Goal: Task Accomplishment & Management: Complete application form

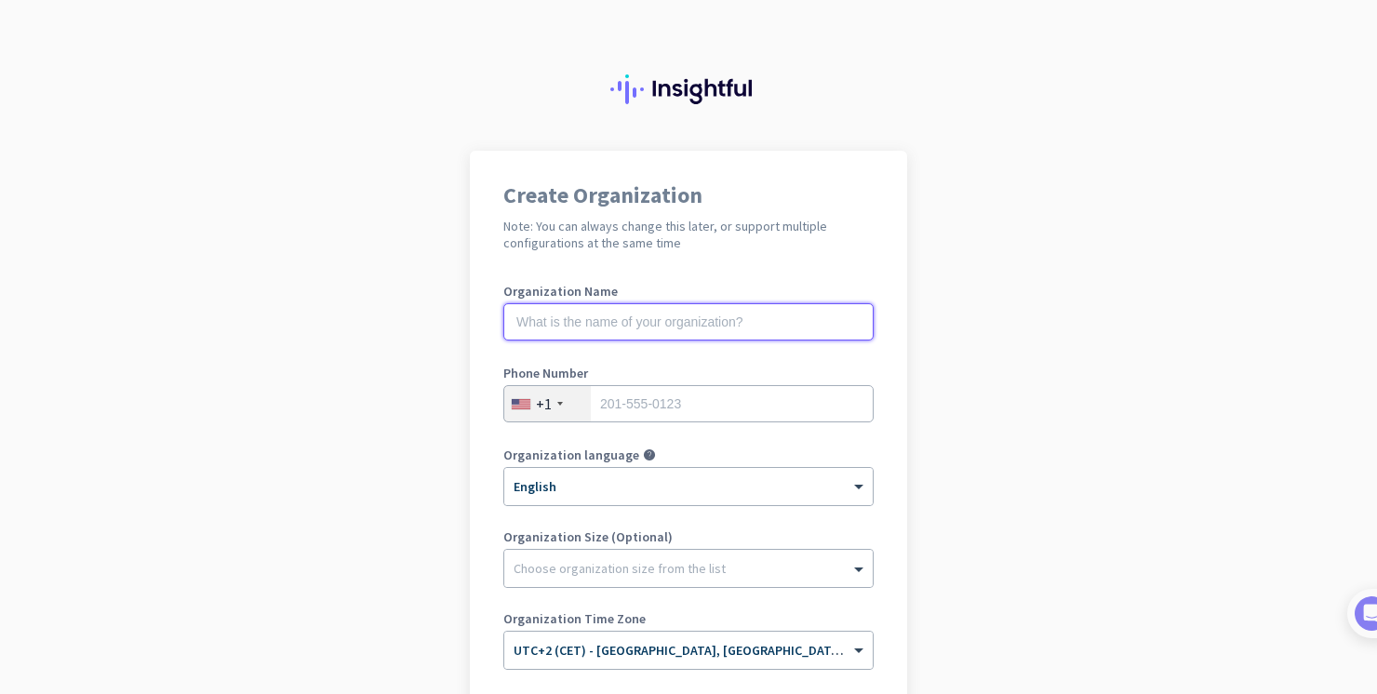
click at [591, 319] on input "text" at bounding box center [689, 321] width 370 height 37
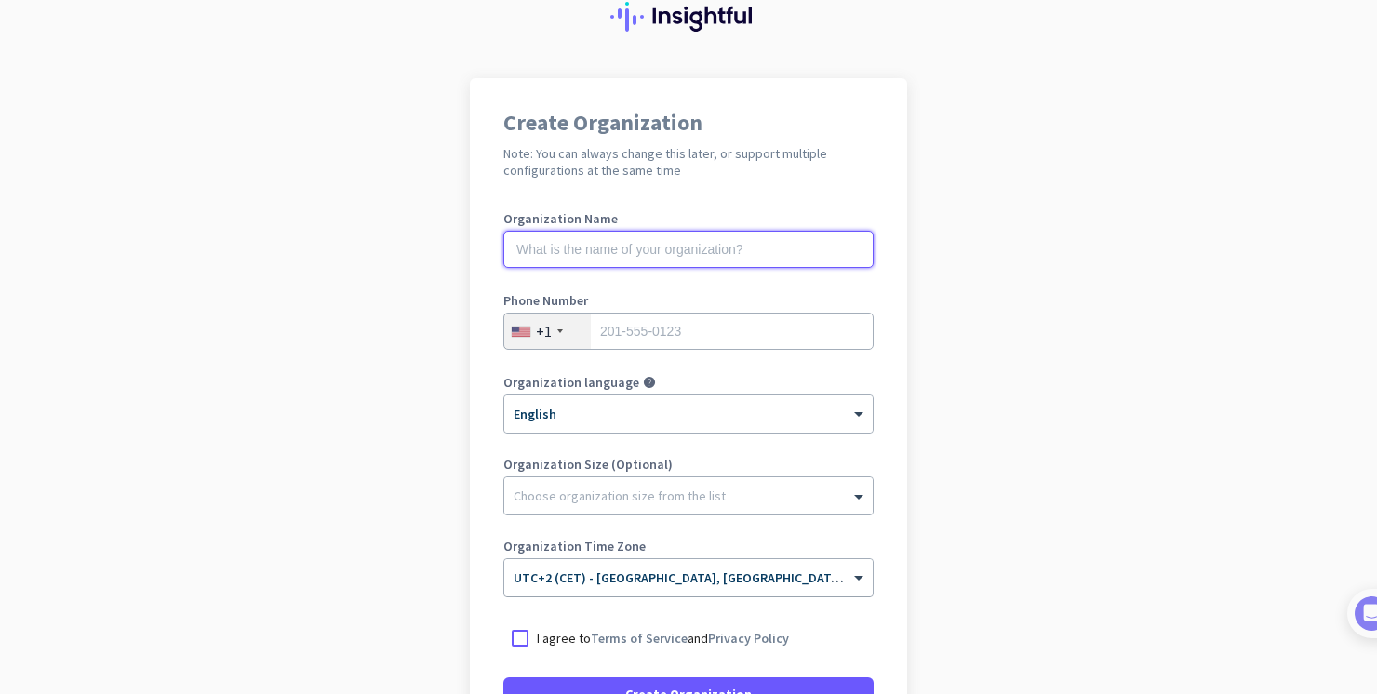
scroll to position [76, 0]
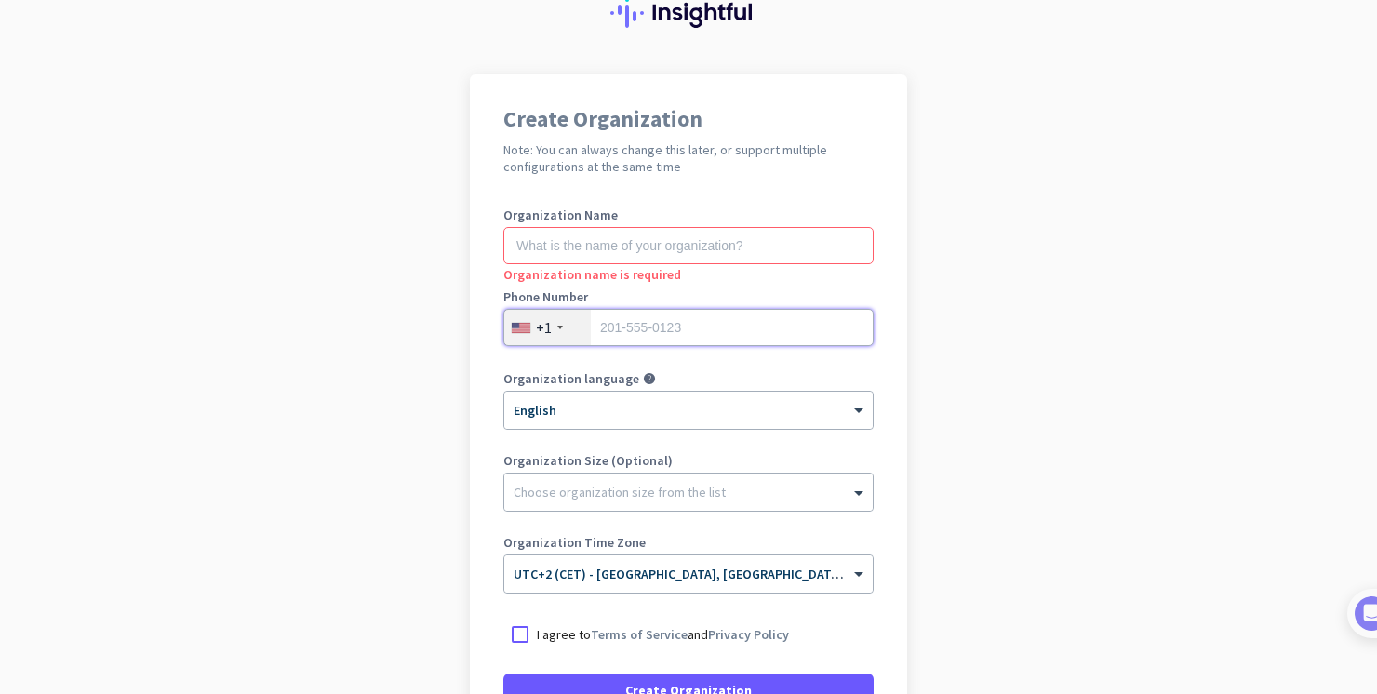
click at [618, 328] on input "tel" at bounding box center [689, 327] width 370 height 37
type input "0615908932"
click at [550, 323] on div "+1" at bounding box center [547, 327] width 87 height 35
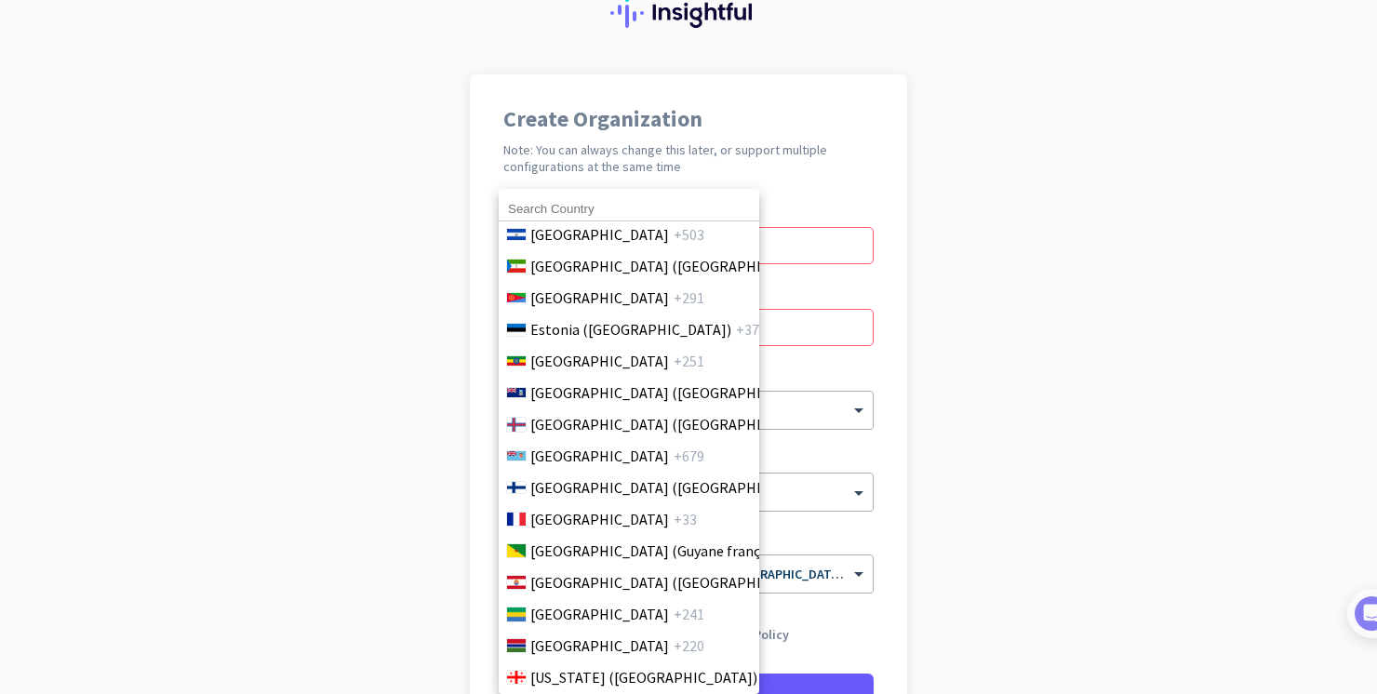
scroll to position [2254, 0]
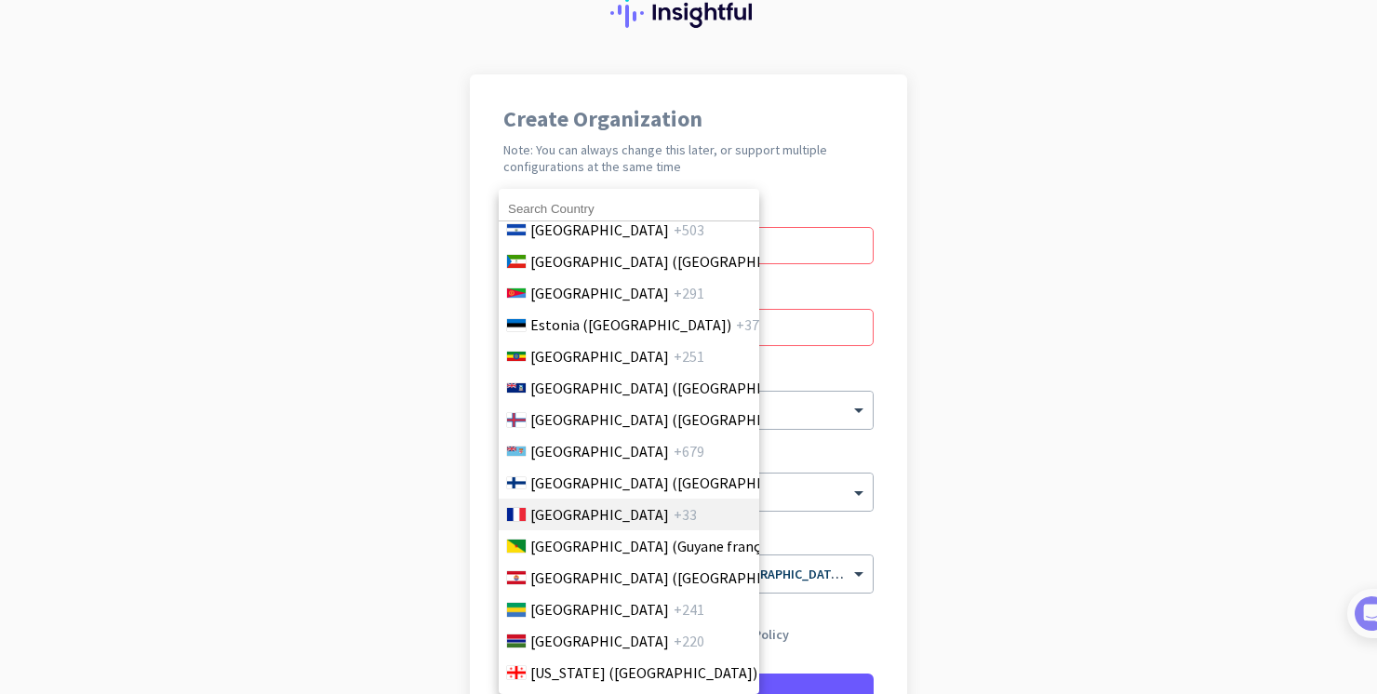
click at [546, 525] on span "[GEOGRAPHIC_DATA]" at bounding box center [600, 515] width 139 height 22
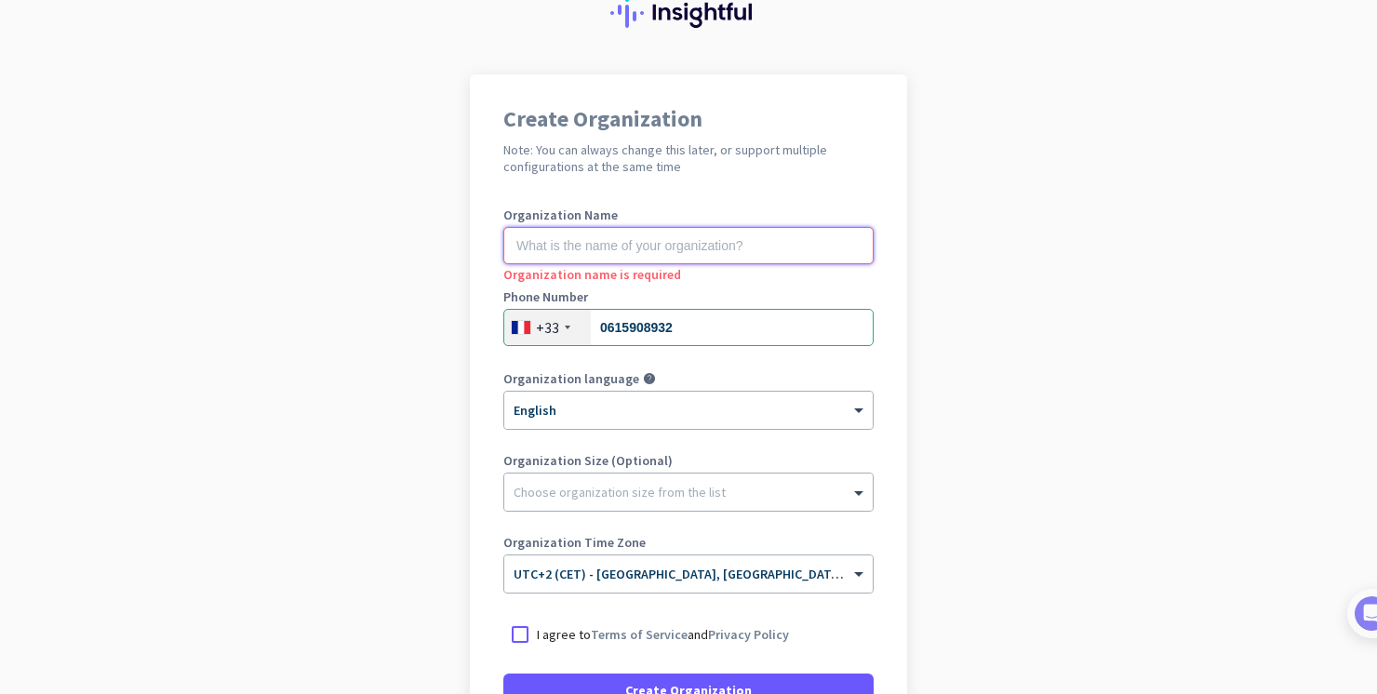
click at [560, 244] on input "text" at bounding box center [689, 245] width 370 height 37
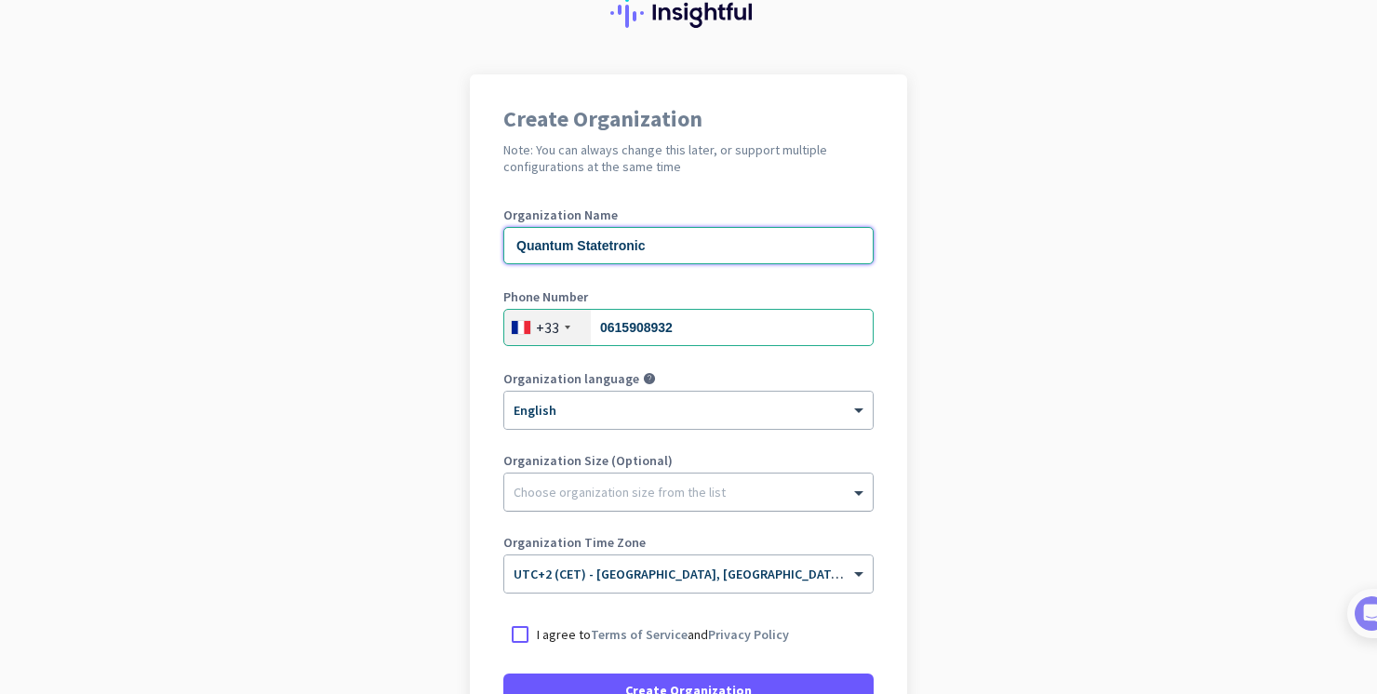
type input "Quantum Statetronic"
click at [577, 483] on div at bounding box center [688, 487] width 369 height 19
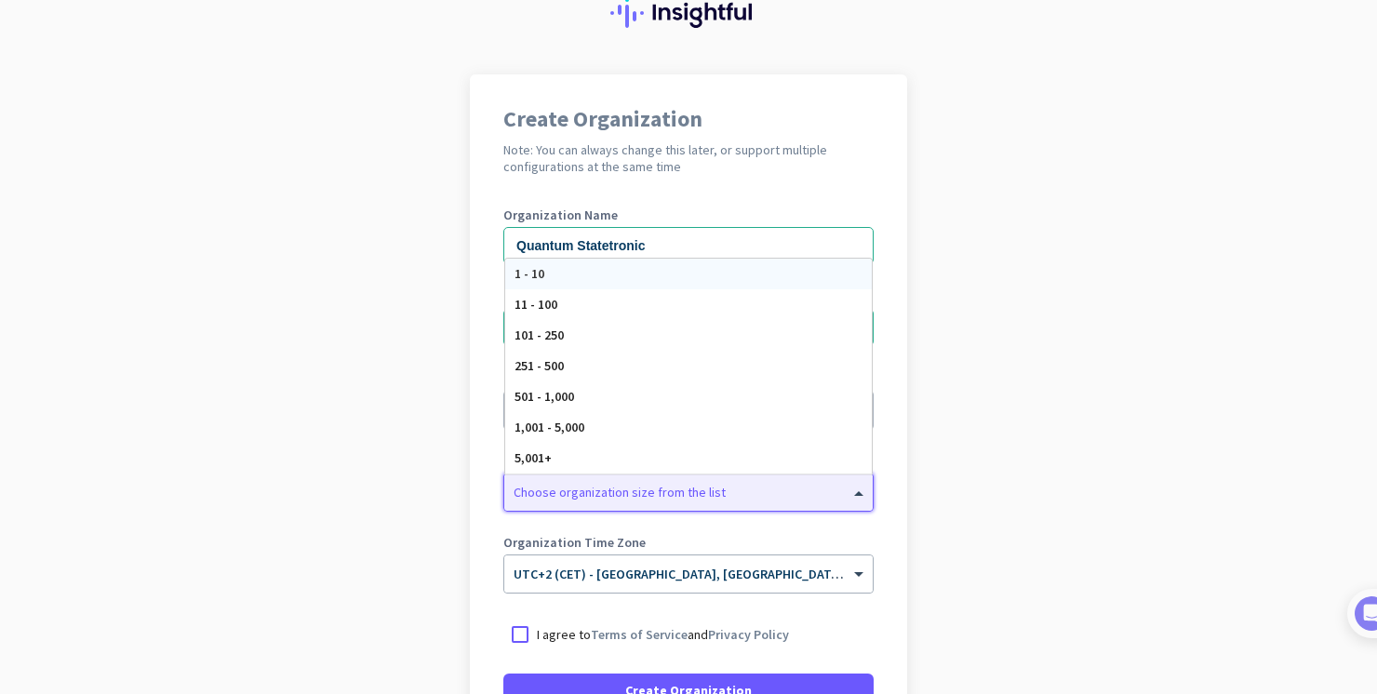
click at [558, 267] on div "1 - 10" at bounding box center [688, 274] width 367 height 31
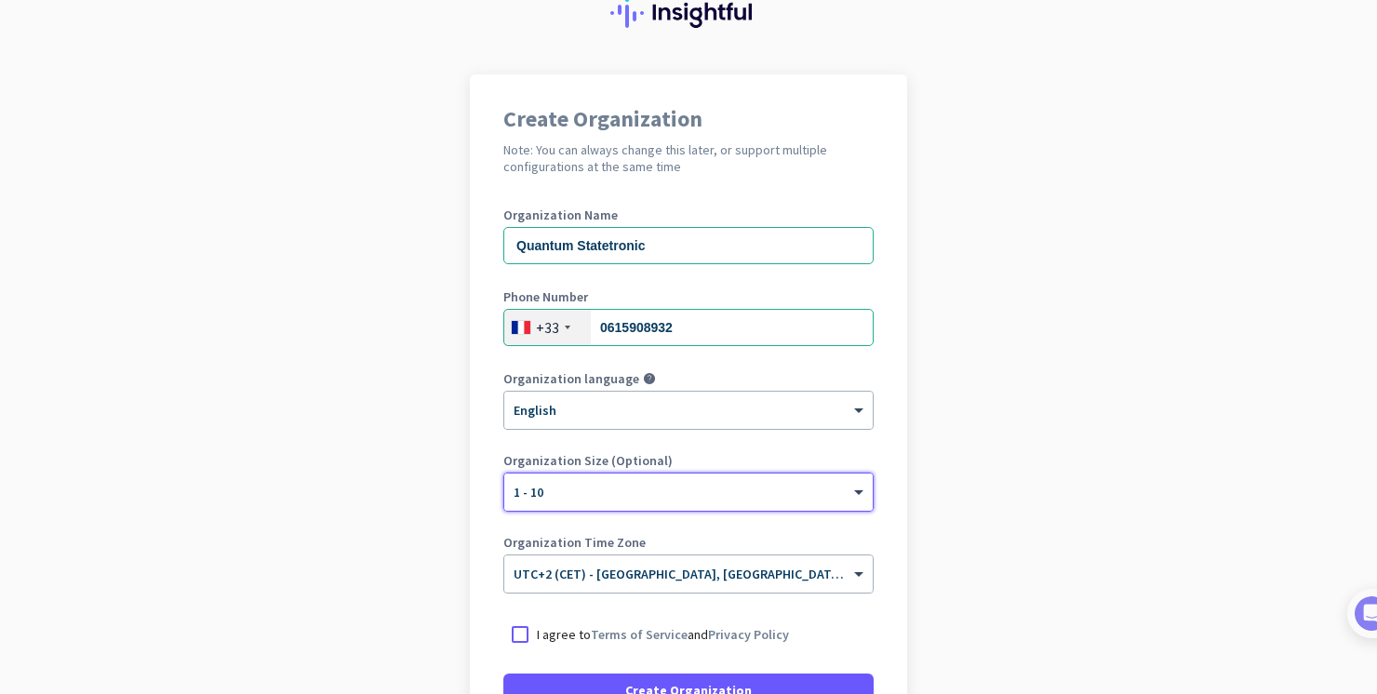
scroll to position [262, 0]
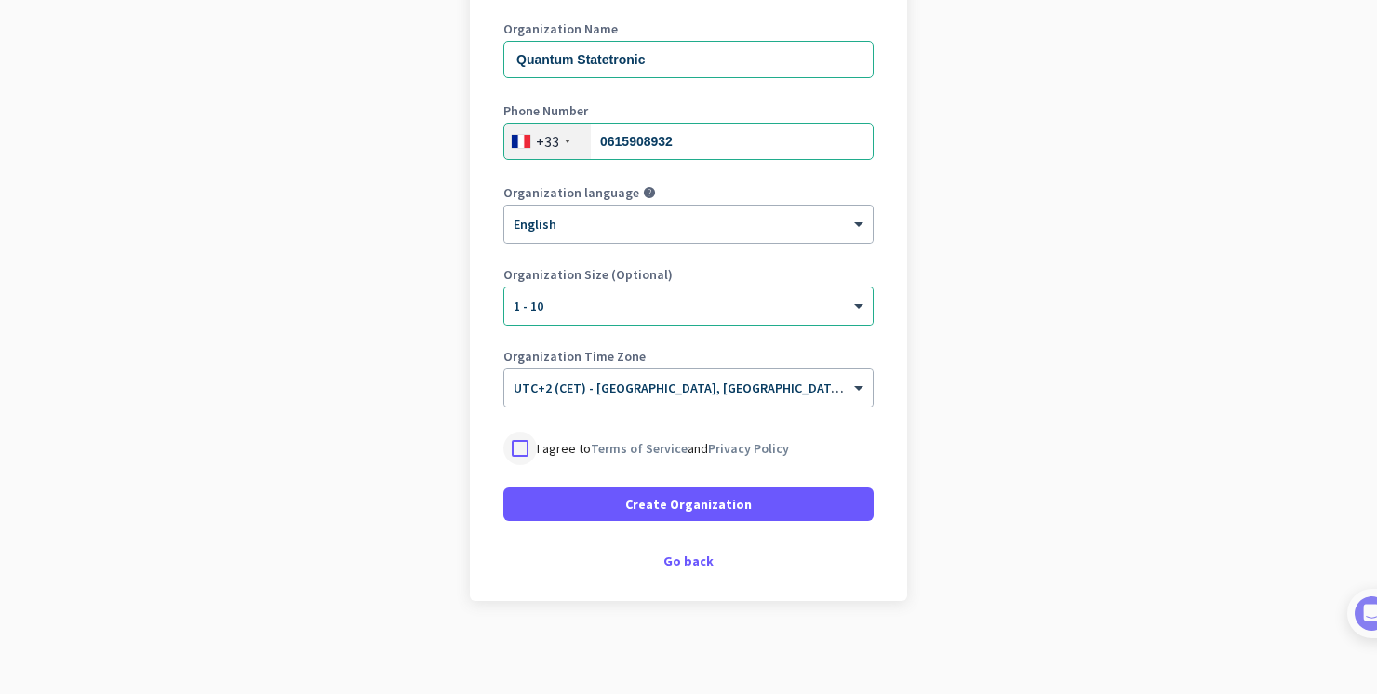
click at [518, 450] on div at bounding box center [521, 449] width 34 height 34
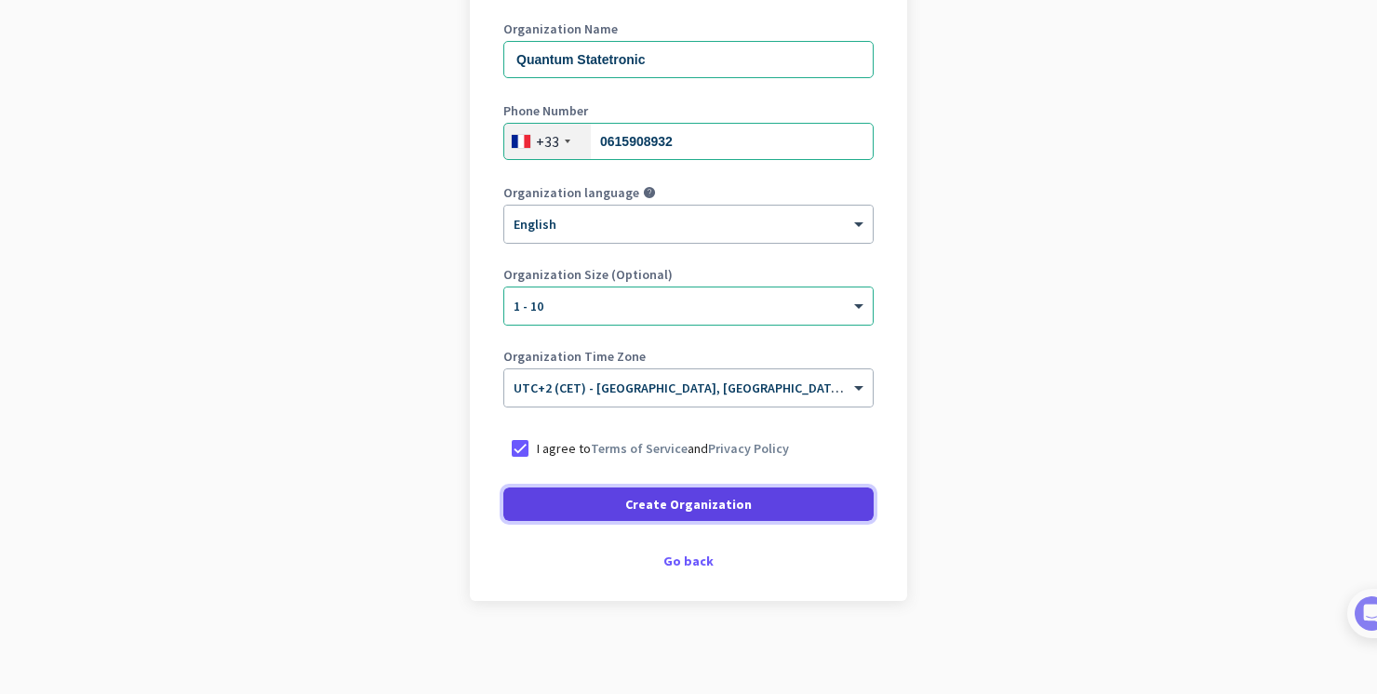
click at [665, 515] on span at bounding box center [689, 504] width 370 height 45
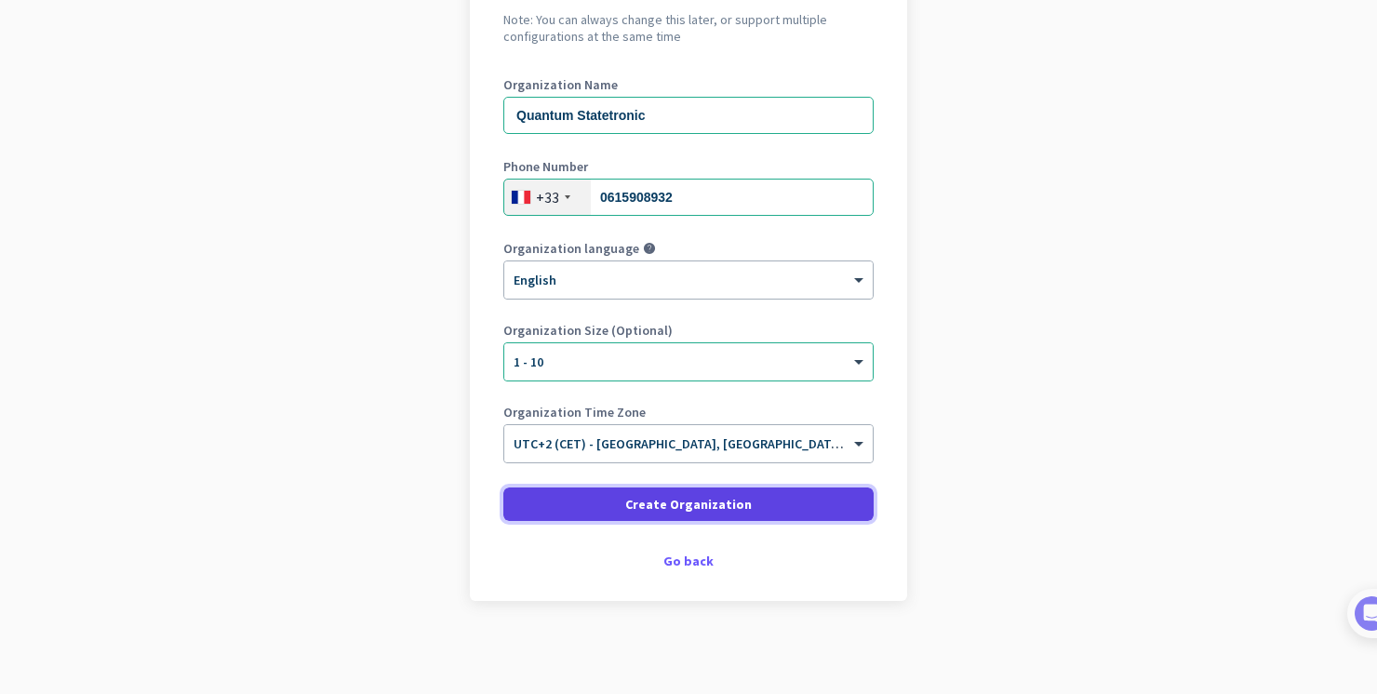
scroll to position [207, 0]
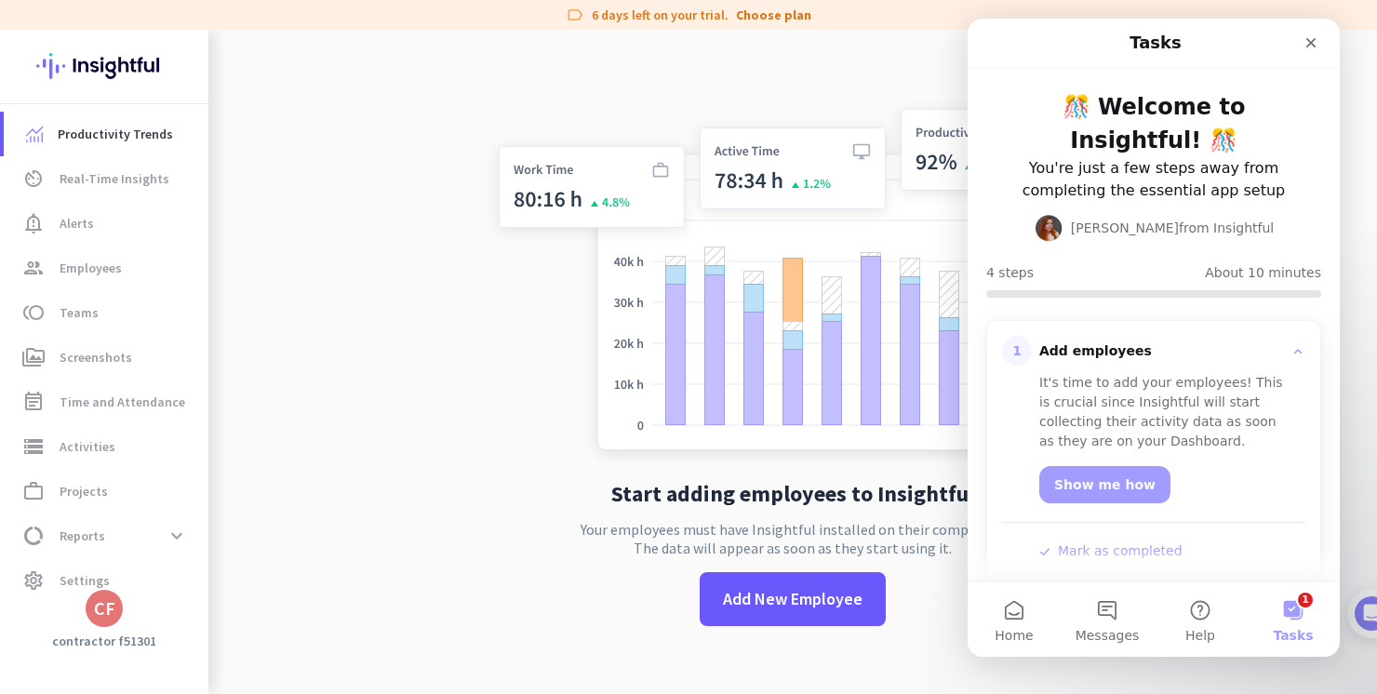
click at [1293, 625] on button "1 Tasks" at bounding box center [1293, 620] width 93 height 74
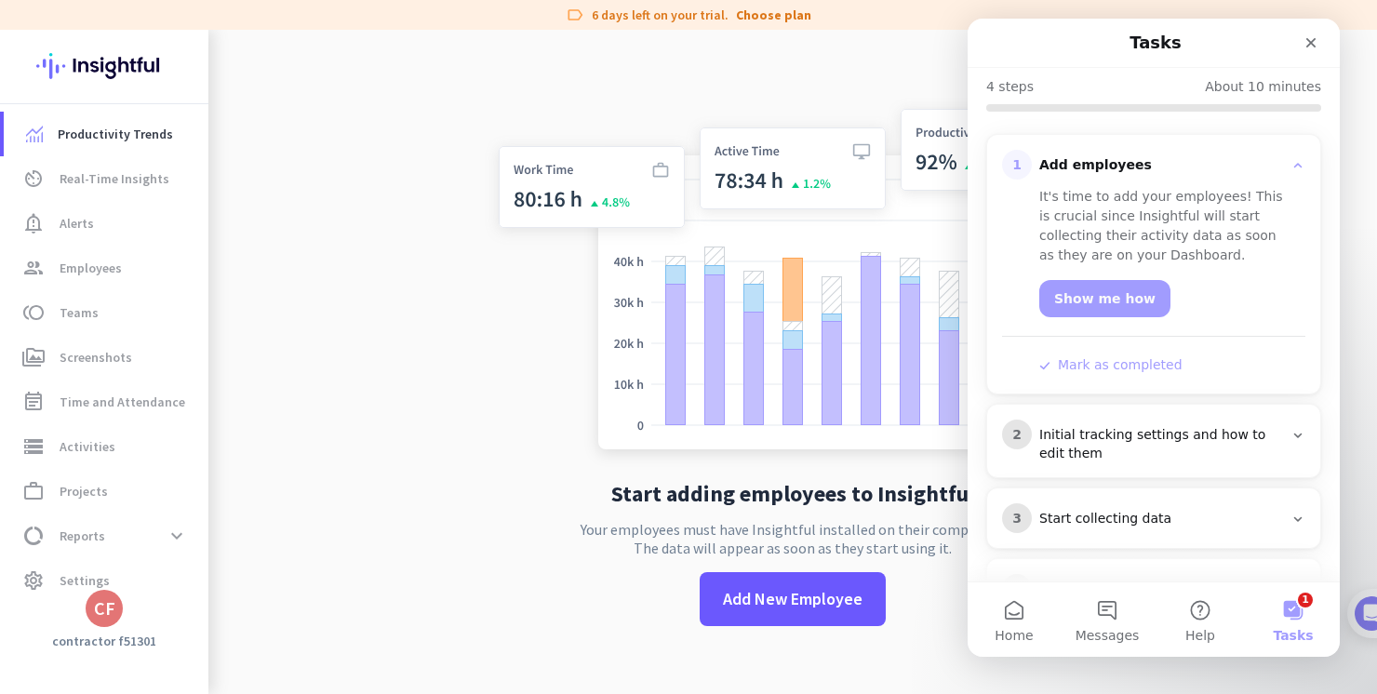
scroll to position [217, 0]
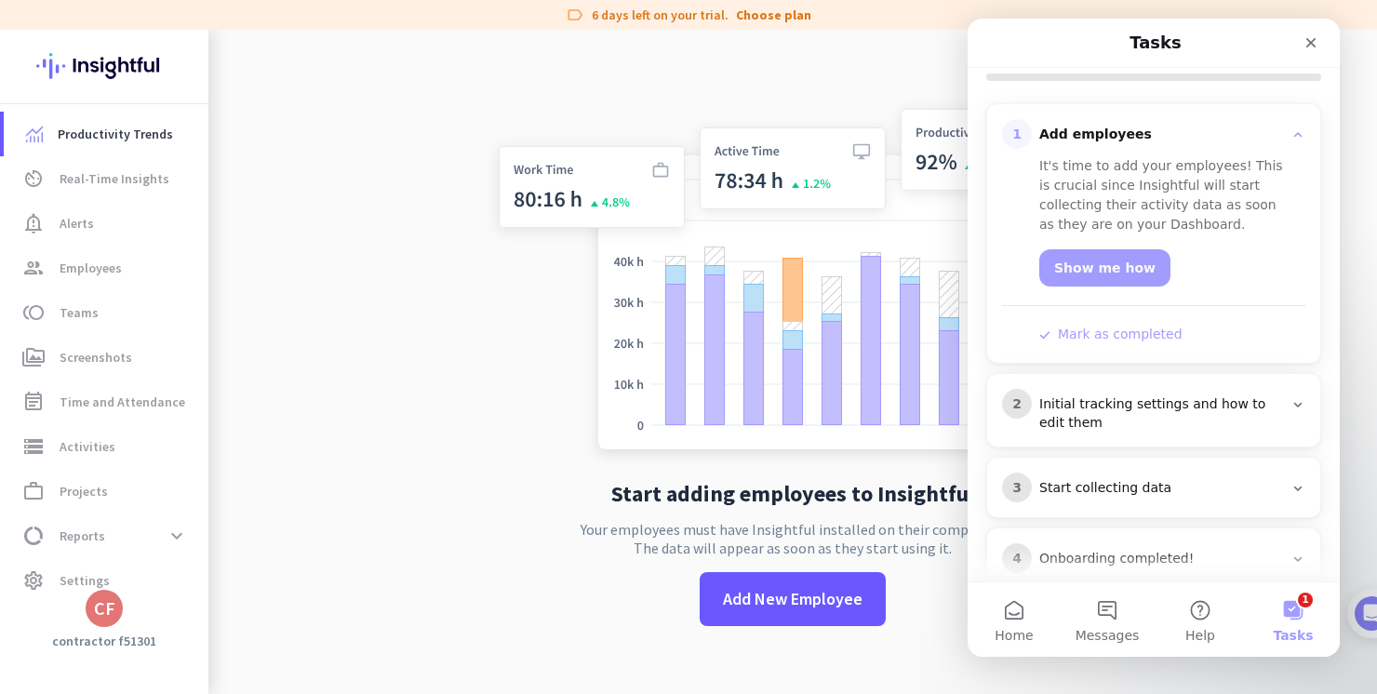
click at [1293, 634] on span "Tasks" at bounding box center [1293, 635] width 40 height 13
click at [1121, 550] on div "Onboarding completed!" at bounding box center [1162, 559] width 244 height 19
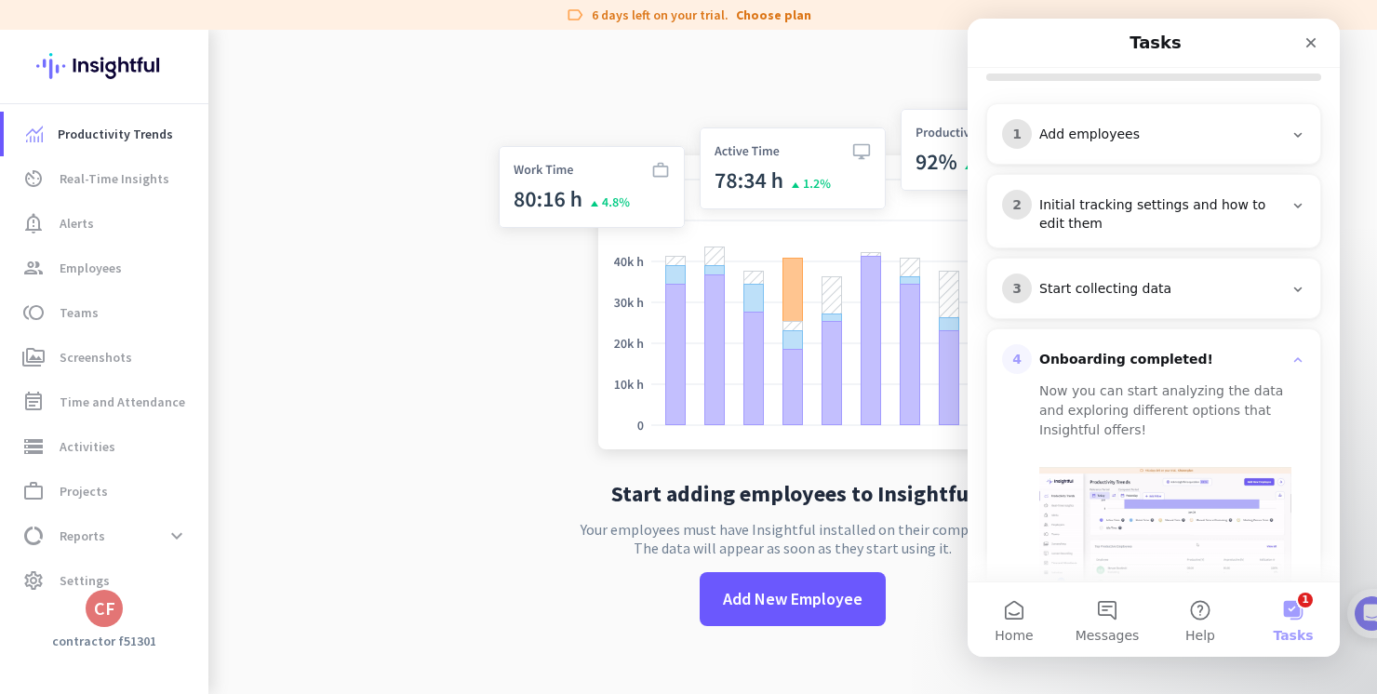
click at [1109, 280] on div "Start collecting data" at bounding box center [1162, 289] width 244 height 19
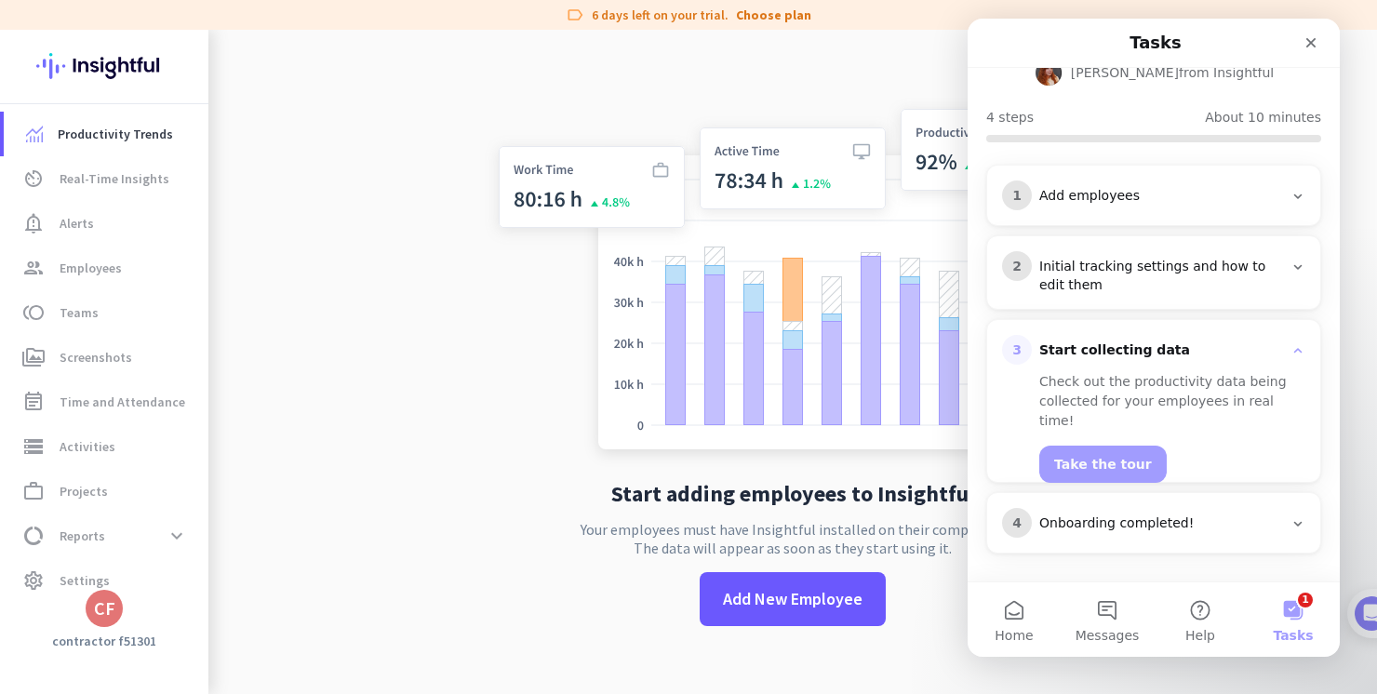
scroll to position [120, 0]
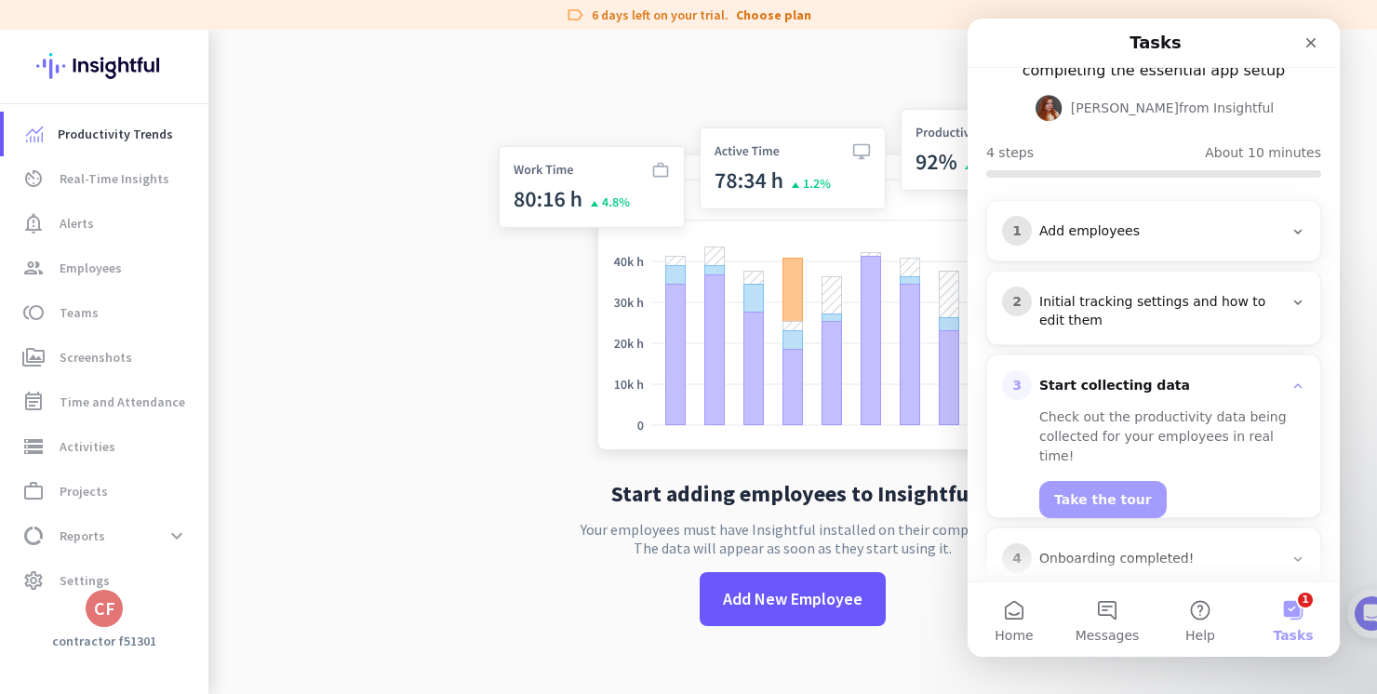
click at [1097, 293] on div "Initial tracking settings and how to edit them" at bounding box center [1162, 311] width 244 height 37
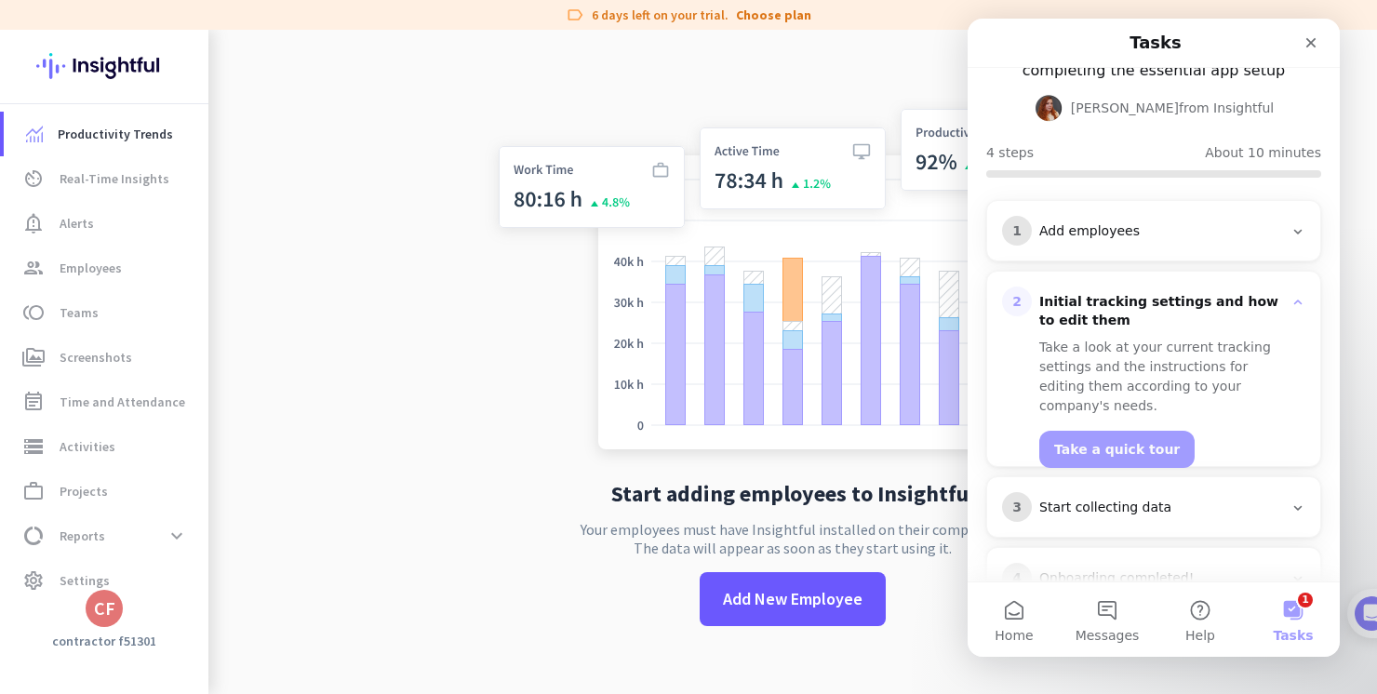
click at [1079, 222] on div "Add employees" at bounding box center [1162, 231] width 244 height 19
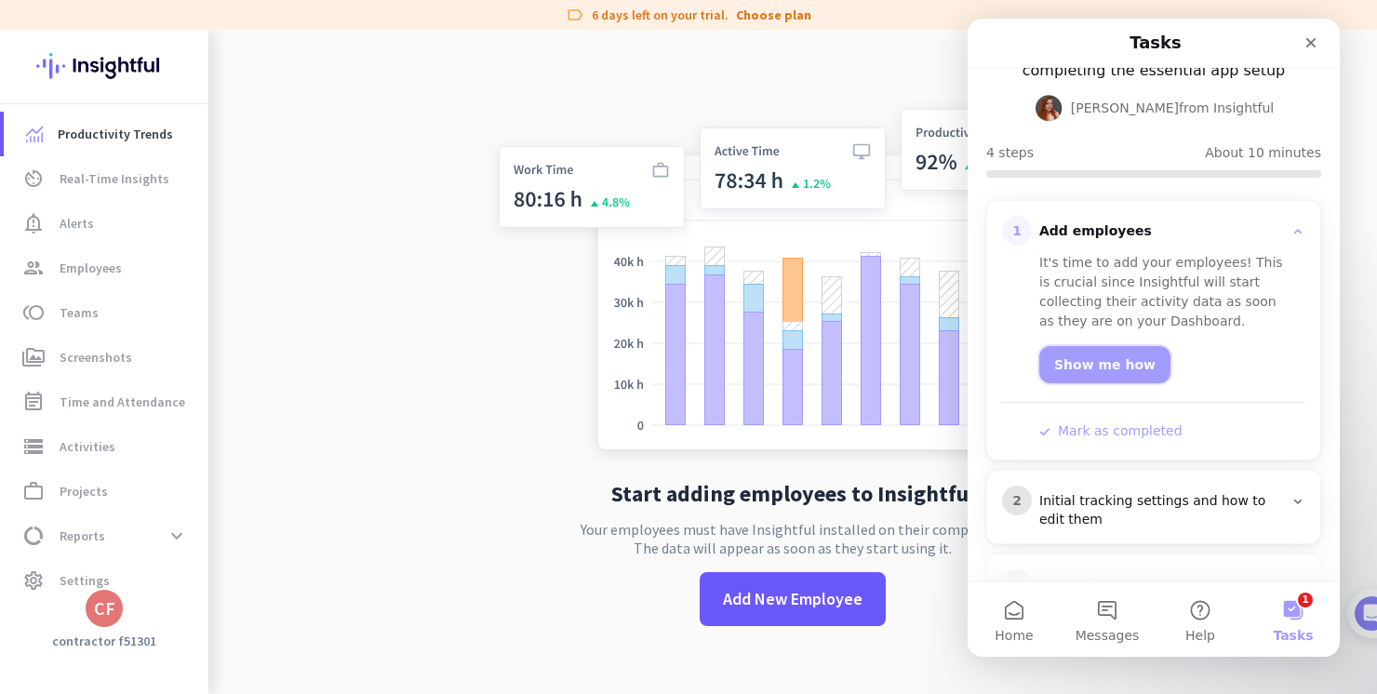
click at [1080, 346] on link "Show me how" at bounding box center [1105, 364] width 131 height 37
